Goal: Information Seeking & Learning: Learn about a topic

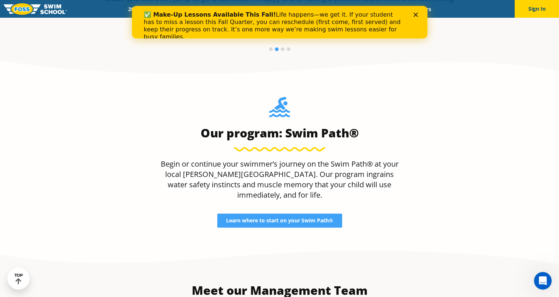
scroll to position [628, 0]
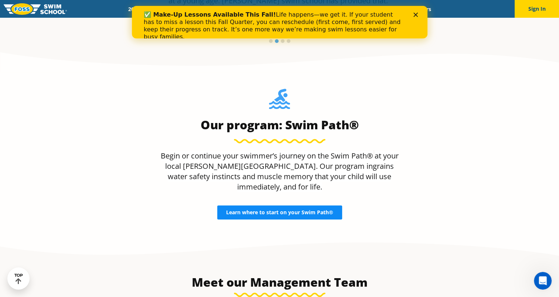
click at [248, 210] on span "Learn where to start on your Swim Path®" at bounding box center [279, 212] width 107 height 5
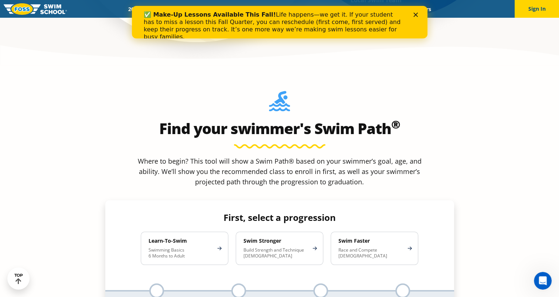
scroll to position [628, 0]
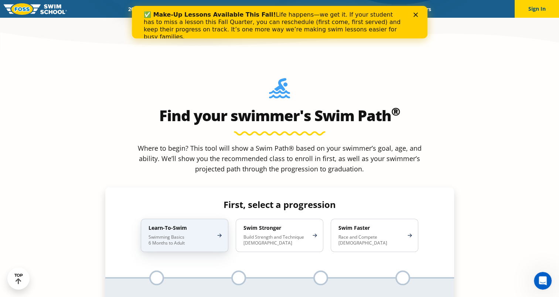
click at [174, 234] on p "Swimming Basics 6 Months to Adult" at bounding box center [180, 240] width 65 height 12
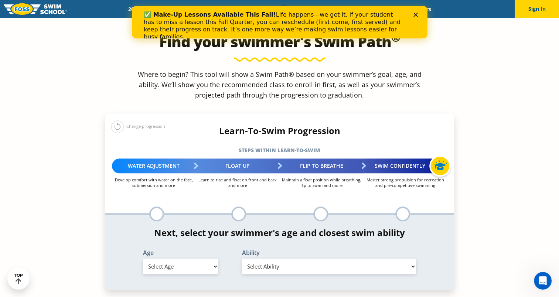
scroll to position [738, 0]
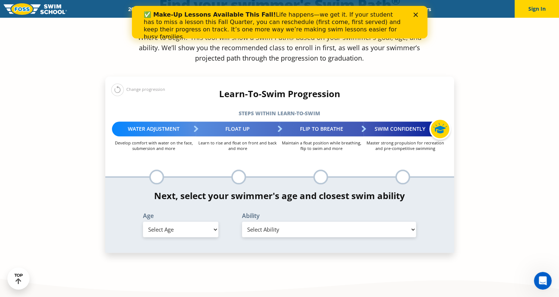
click at [213, 222] on select "Select Age [DEMOGRAPHIC_DATA] months - 1 year 1 year 2 years 3 years 4 years 5 …" at bounding box center [180, 230] width 75 height 16
select select "1-year"
click at [143, 222] on select "Select Age [DEMOGRAPHIC_DATA] months - 1 year 1 year 2 years 3 years 4 years 5 …" at bounding box center [180, 230] width 75 height 16
click at [411, 222] on select "Select Ability First in-water experience Comfortable with water poured over the…" at bounding box center [329, 230] width 174 height 16
select select "1-year-first-in-water-experience"
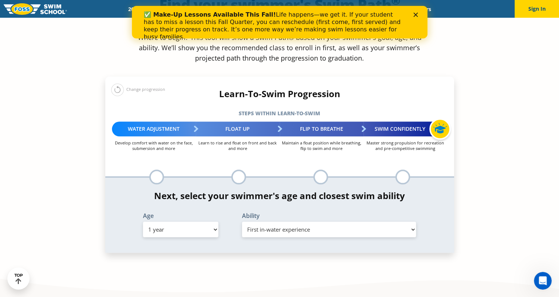
click at [242, 222] on select "Select Ability First in-water experience Comfortable with water poured over the…" at bounding box center [329, 230] width 174 height 16
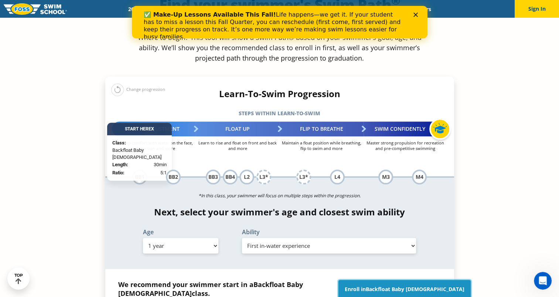
click at [393, 285] on span "Backfloat Baby [DEMOGRAPHIC_DATA]" at bounding box center [415, 288] width 99 height 7
